Goal: Information Seeking & Learning: Learn about a topic

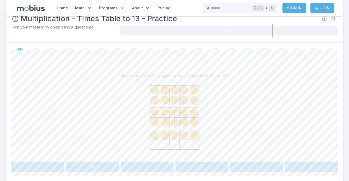
scroll to position [23, 0]
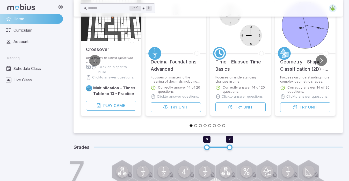
scroll to position [52, 0]
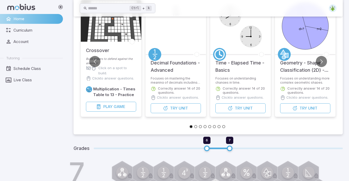
click at [196, 126] on button "Go to slide 2" at bounding box center [195, 126] width 3 height 3
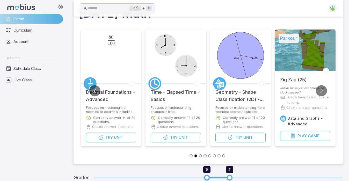
scroll to position [22, 0]
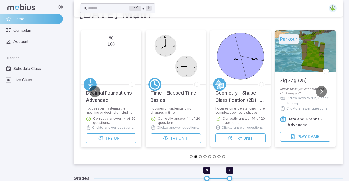
click at [200, 156] on button "Go to slide 3" at bounding box center [200, 156] width 3 height 3
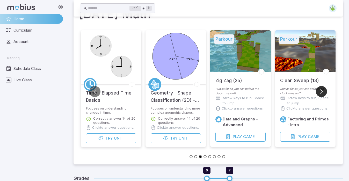
click at [322, 89] on button "Go to next slide" at bounding box center [321, 91] width 11 height 11
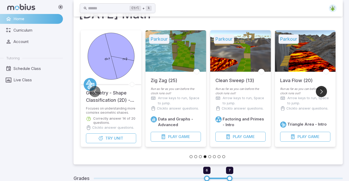
click at [322, 89] on button "Go to next slide" at bounding box center [321, 91] width 11 height 11
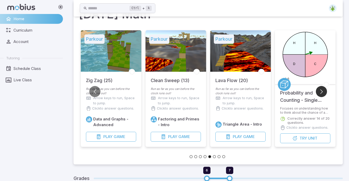
click at [322, 89] on button "Go to next slide" at bounding box center [321, 91] width 11 height 11
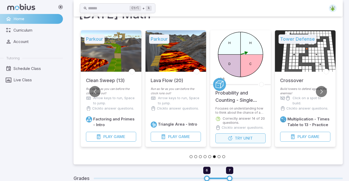
click at [243, 139] on span "Unit" at bounding box center [247, 138] width 9 height 6
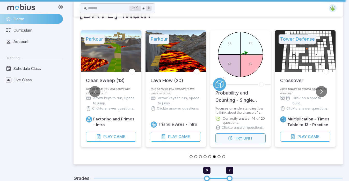
click at [243, 139] on span "Unit" at bounding box center [247, 138] width 9 height 6
click at [239, 134] on button "Try Unit" at bounding box center [240, 138] width 50 height 10
click at [239, 136] on span "Try" at bounding box center [238, 138] width 7 height 6
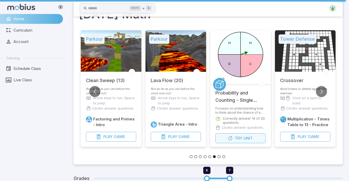
click at [239, 136] on span "Try" at bounding box center [238, 138] width 7 height 6
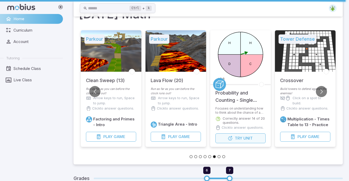
click at [239, 136] on span "Try" at bounding box center [238, 138] width 7 height 6
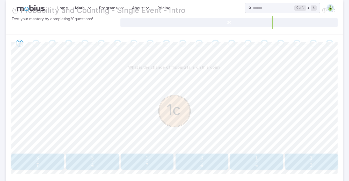
scroll to position [0, 0]
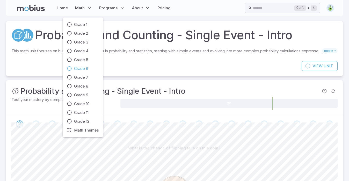
click at [86, 68] on span "Grade 6" at bounding box center [81, 69] width 14 height 6
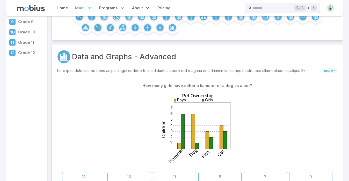
scroll to position [96, 0]
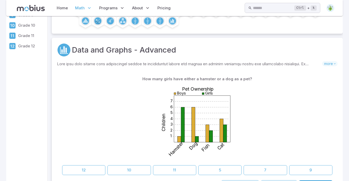
click at [146, 61] on p "Skills you will learn include:" at bounding box center [189, 64] width 265 height 6
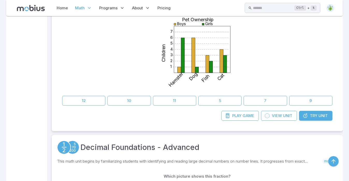
scroll to position [175, 0]
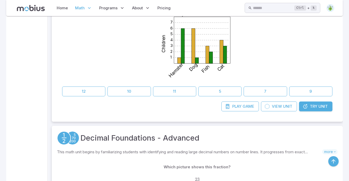
click at [318, 107] on span "Unit" at bounding box center [322, 106] width 9 height 6
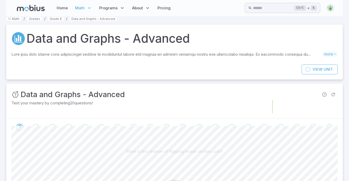
scroll to position [0, 0]
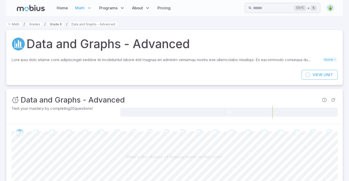
click at [54, 23] on link "Grade 6" at bounding box center [56, 24] width 16 height 4
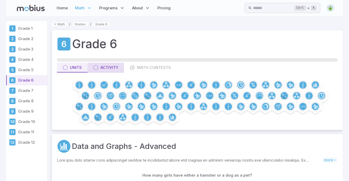
click at [98, 69] on icon "button" at bounding box center [95, 67] width 5 height 5
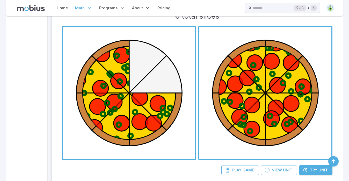
scroll to position [832, 0]
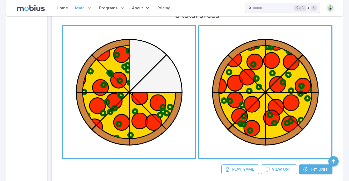
click at [170, 64] on span "button" at bounding box center [129, 92] width 132 height 132
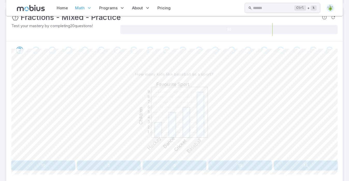
scroll to position [84, 0]
click at [179, 161] on button "9" at bounding box center [174, 164] width 64 height 10
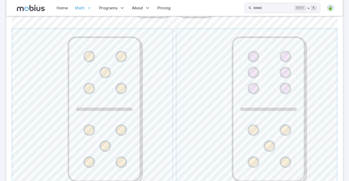
scroll to position [215, 0]
click at [292, 80] on span "button" at bounding box center [256, 108] width 160 height 160
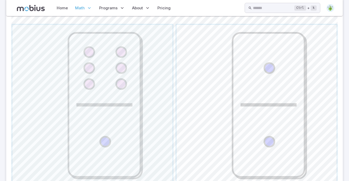
scroll to position [220, 0]
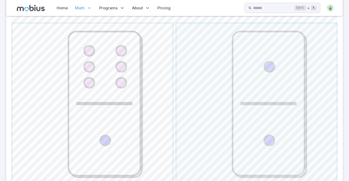
click at [124, 85] on span "button" at bounding box center [92, 104] width 160 height 160
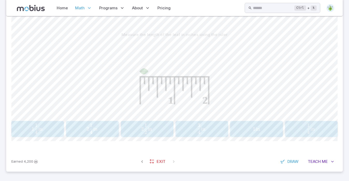
scroll to position [122, 0]
click at [213, 127] on span "4 3 ​ in" at bounding box center [201, 129] width 46 height 10
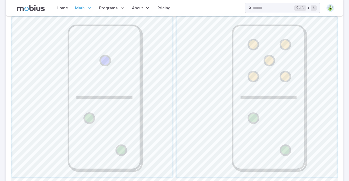
scroll to position [227, 0]
click at [245, 84] on span "button" at bounding box center [256, 97] width 160 height 160
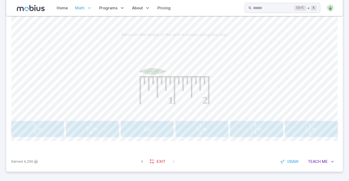
scroll to position [122, 0]
click at [320, 163] on span "Teach" at bounding box center [313, 162] width 13 height 6
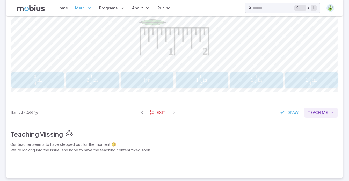
scroll to position [177, 0]
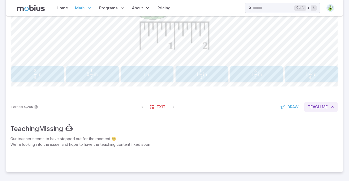
click at [323, 107] on span "Me" at bounding box center [324, 107] width 6 height 6
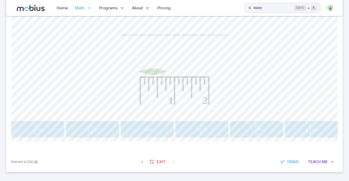
scroll to position [0, 0]
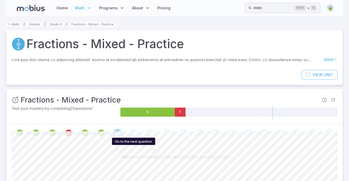
click at [133, 133] on div "Go to the next question" at bounding box center [133, 132] width 7 height 7
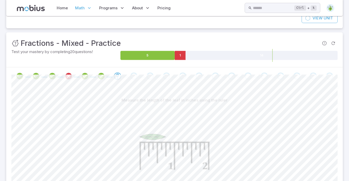
scroll to position [57, 0]
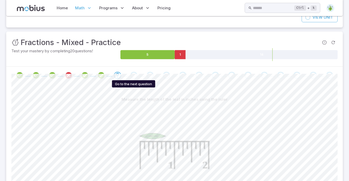
click at [133, 76] on div "Go to the next question" at bounding box center [133, 75] width 7 height 7
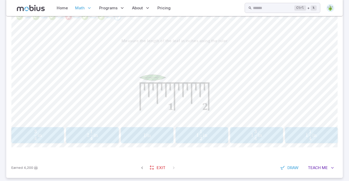
scroll to position [115, 0]
click at [18, 142] on button "3 4 in \frac{3}{4}\text{ in} 4 3 ​ in" at bounding box center [37, 136] width 52 height 16
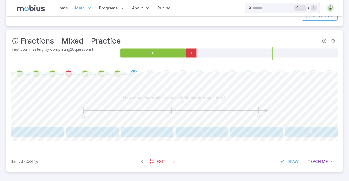
scroll to position [58, 0]
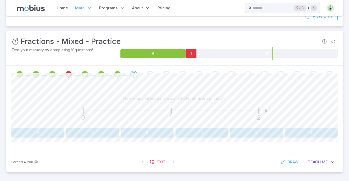
click at [211, 136] on button "2" at bounding box center [201, 132] width 52 height 10
